Goal: Task Accomplishment & Management: Use online tool/utility

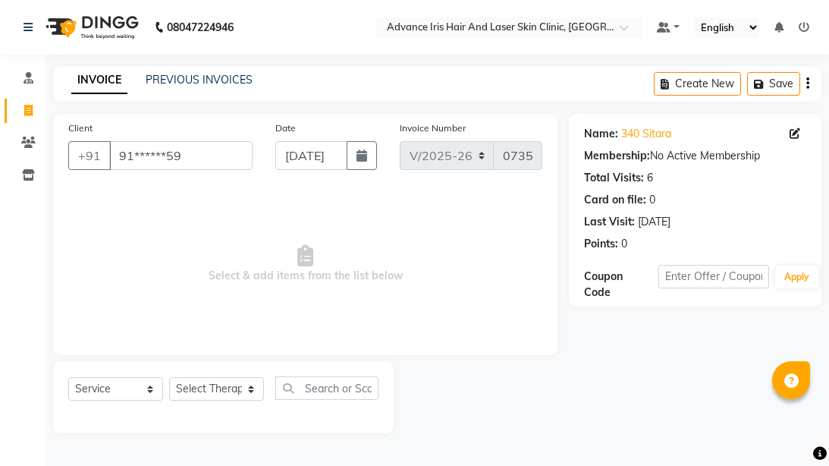
select select "5825"
select select "service"
click at [229, 167] on input "91******59" at bounding box center [180, 155] width 143 height 29
type input "9"
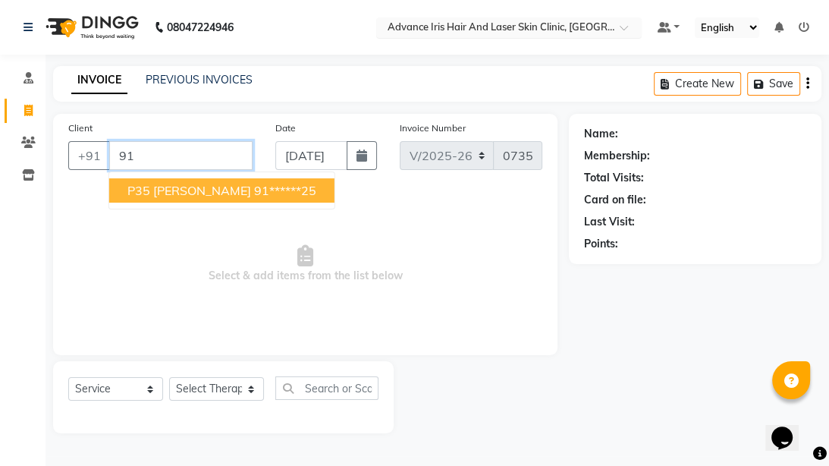
type input "9"
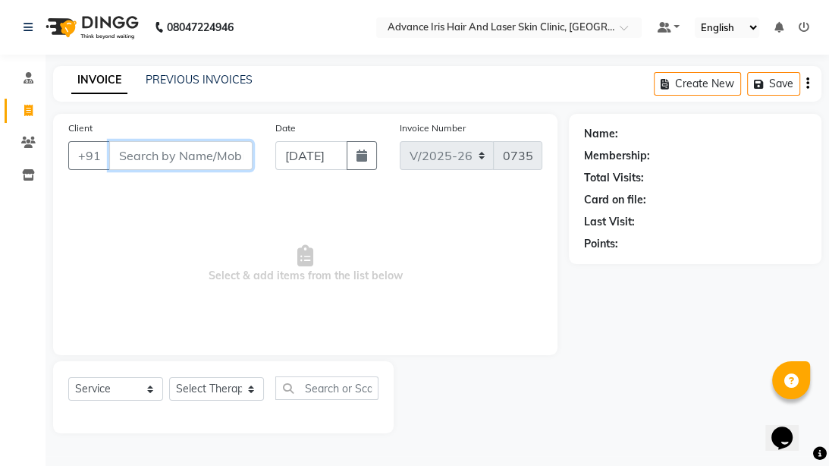
click at [134, 165] on input "Client" at bounding box center [180, 155] width 143 height 29
click at [675, 148] on div "Membership:" at bounding box center [695, 156] width 222 height 16
click at [676, 142] on div "Name: Membership: Total Visits: Card on file: Last Visit: Points:" at bounding box center [695, 186] width 222 height 132
click at [766, 176] on div "Total Visits:" at bounding box center [695, 178] width 222 height 16
drag, startPoint x: 595, startPoint y: 113, endPoint x: 162, endPoint y: 276, distance: 463.0
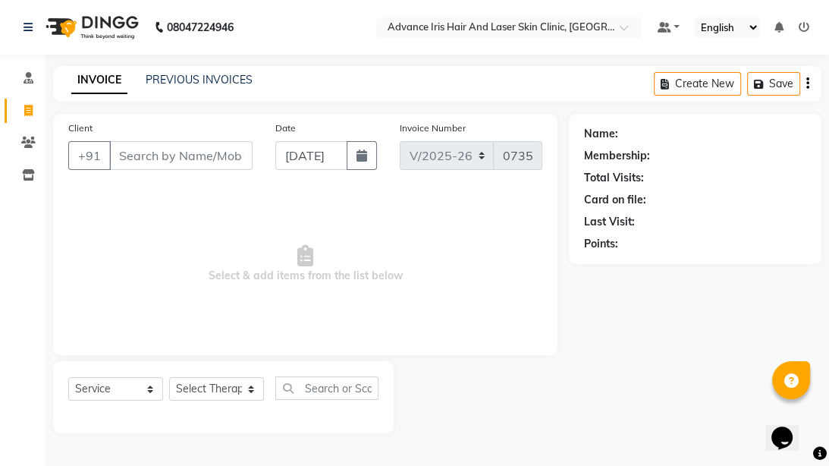
click at [583, 131] on div "Name: Membership: Total Visits: Card on file: Last Visit: Points:" at bounding box center [695, 189] width 253 height 150
